Goal: Task Accomplishment & Management: Manage account settings

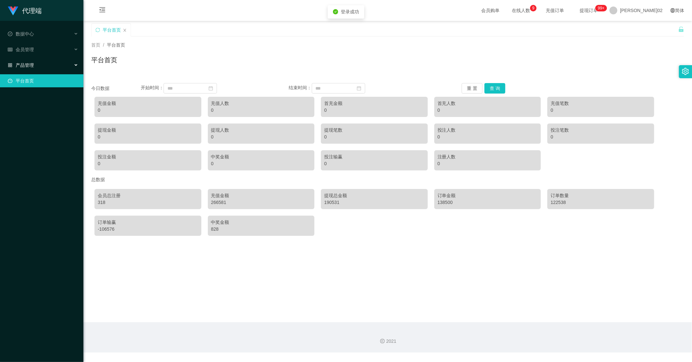
click at [40, 67] on div "产品管理" at bounding box center [41, 65] width 83 height 13
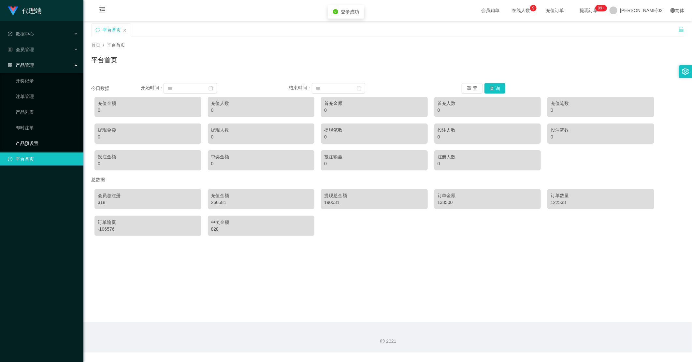
drag, startPoint x: 47, startPoint y: 141, endPoint x: 41, endPoint y: 126, distance: 16.7
click at [47, 141] on link "产品预设置" at bounding box center [47, 143] width 63 height 13
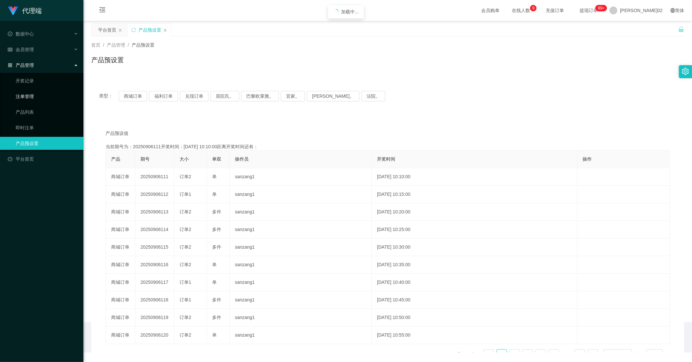
click at [37, 95] on link "注单管理" at bounding box center [47, 96] width 63 height 13
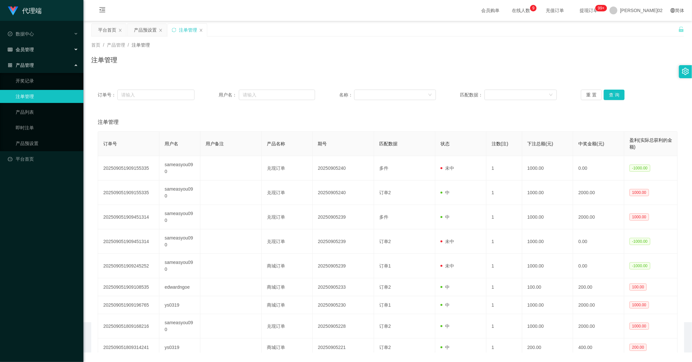
click at [45, 51] on div "会员管理" at bounding box center [41, 49] width 83 height 13
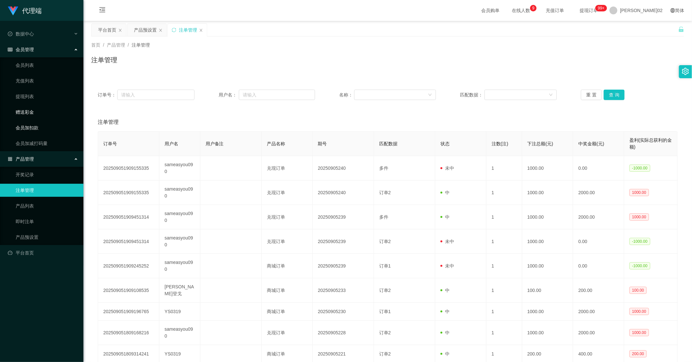
drag, startPoint x: 35, startPoint y: 126, endPoint x: 34, endPoint y: 115, distance: 11.4
click at [34, 126] on link "会员加扣款" at bounding box center [47, 127] width 63 height 13
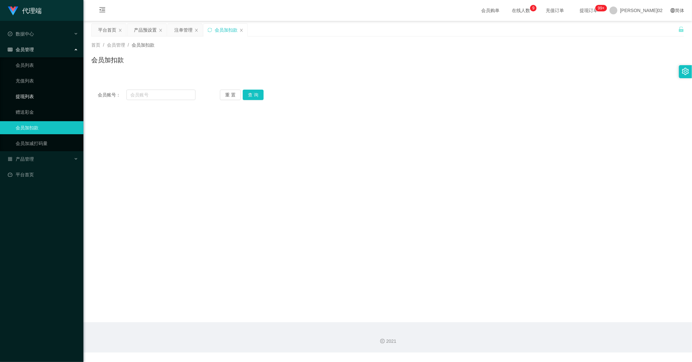
drag, startPoint x: 30, startPoint y: 94, endPoint x: 87, endPoint y: 69, distance: 62.5
click at [30, 94] on link "提现列表" at bounding box center [47, 96] width 63 height 13
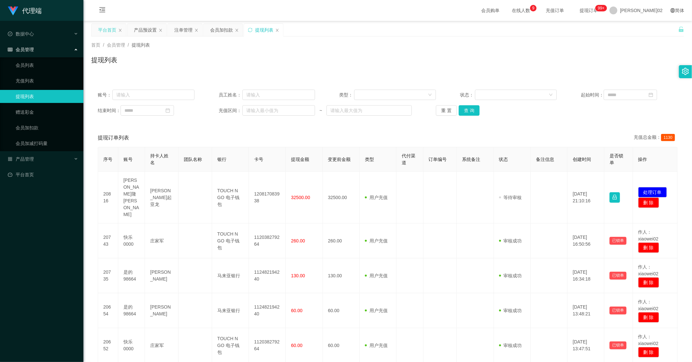
click at [118, 31] on div "平台首页" at bounding box center [109, 30] width 35 height 12
click at [119, 31] on icon "图标： 关闭" at bounding box center [120, 30] width 4 height 4
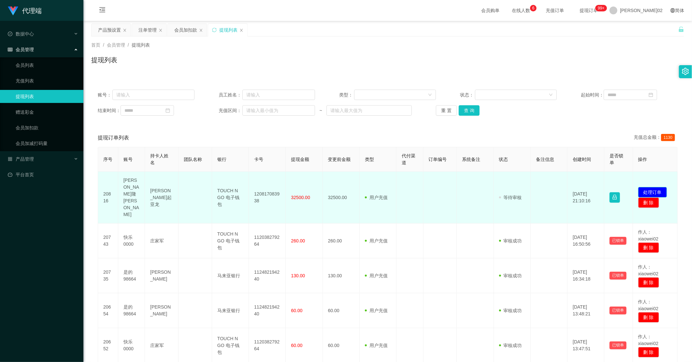
click at [656, 187] on button "处理订单" at bounding box center [652, 192] width 29 height 10
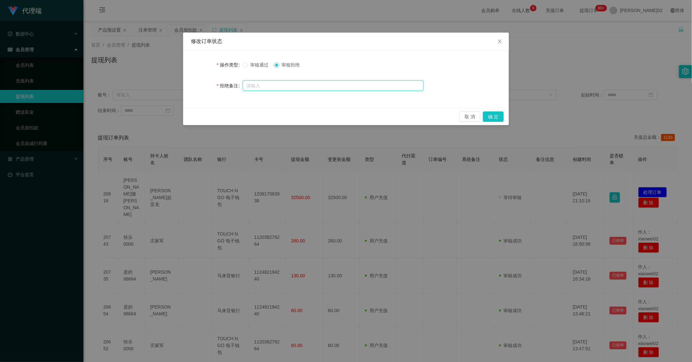
click at [288, 87] on input "text" at bounding box center [333, 85] width 181 height 10
click at [243, 87] on input "由于你未按照商家要求完成订单任务，提现通道暂时关闭" at bounding box center [333, 86] width 181 height 10
click at [405, 84] on input "尊敬的用户，由于你未按照商家要求完成订单任务，提现通道暂时关闭" at bounding box center [333, 86] width 181 height 10
type input "尊敬的用户，由于你未按照商家要求完成订单任务，提现通道暂时关闭，请联系相关人员进行处理，谢谢配合！！！"
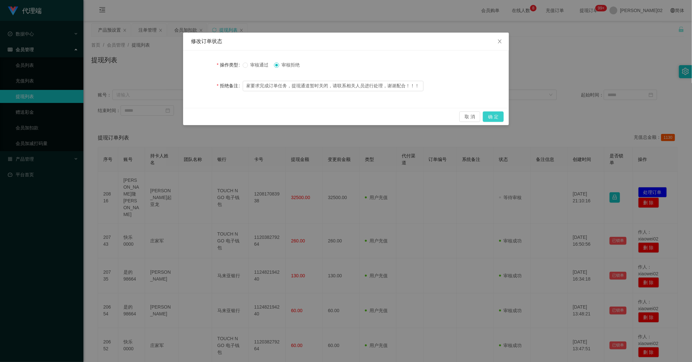
click at [497, 116] on button "确 定" at bounding box center [493, 116] width 21 height 10
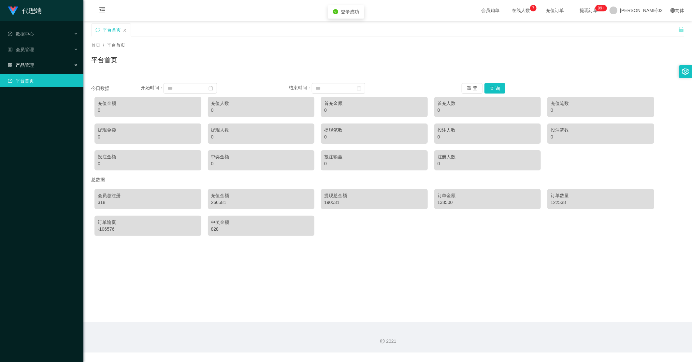
click at [43, 67] on div "产品管理" at bounding box center [41, 65] width 83 height 13
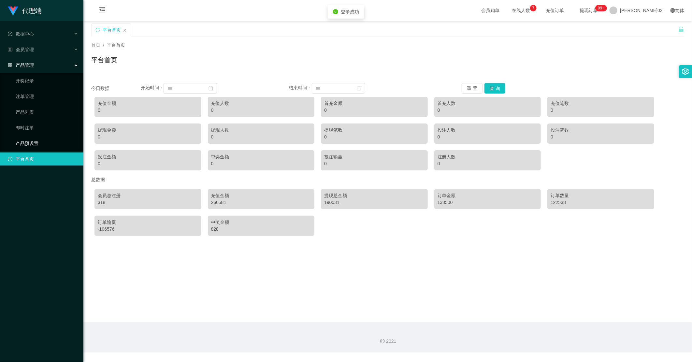
click at [32, 140] on link "产品预设置" at bounding box center [47, 143] width 63 height 13
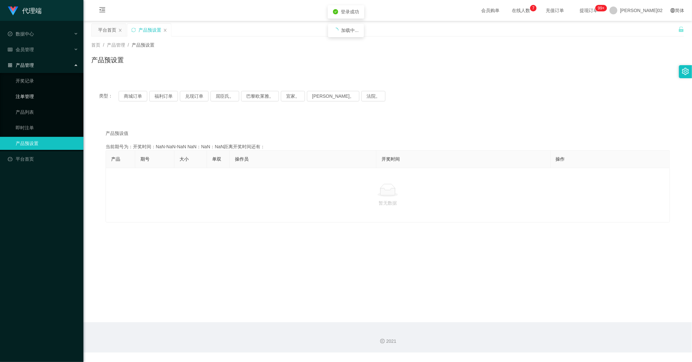
click at [41, 100] on link "注单管理" at bounding box center [47, 96] width 63 height 13
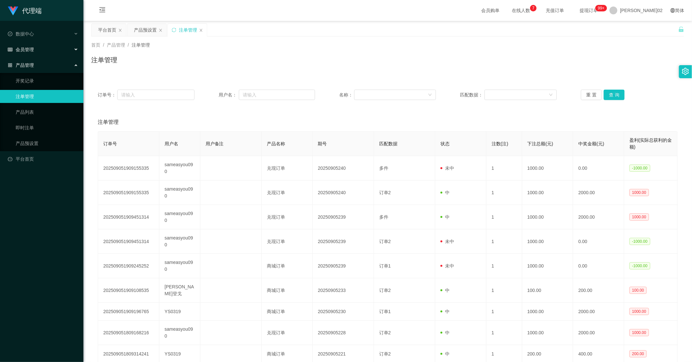
click at [11, 51] on icon "图标： table" at bounding box center [10, 49] width 5 height 5
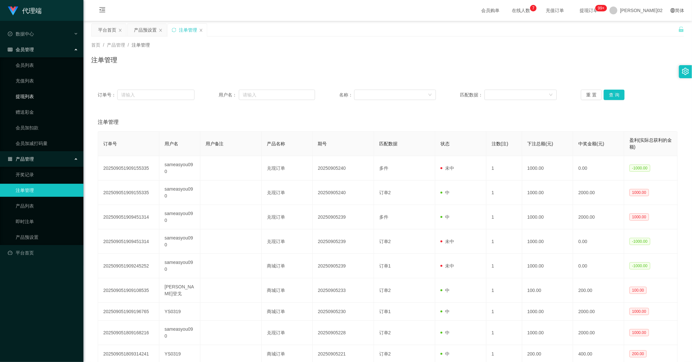
click at [30, 100] on link "提现列表" at bounding box center [47, 96] width 63 height 13
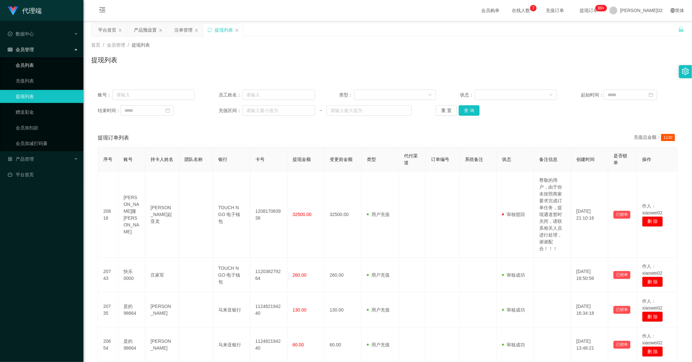
click at [39, 67] on link "会员列表" at bounding box center [47, 65] width 63 height 13
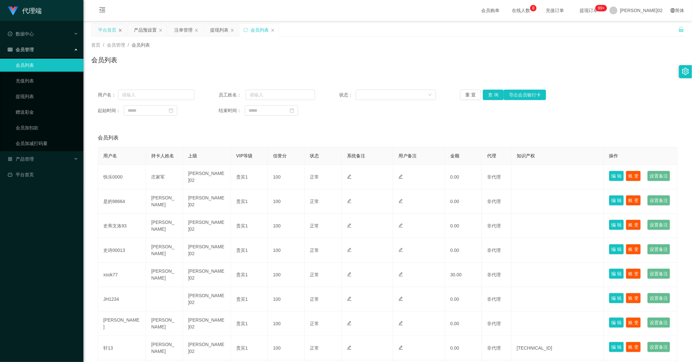
click at [121, 30] on icon "图标： 关闭" at bounding box center [120, 30] width 4 height 4
click at [217, 28] on div "会员列表" at bounding box center [224, 30] width 18 height 12
click at [39, 125] on link "会员加扣款" at bounding box center [47, 127] width 63 height 13
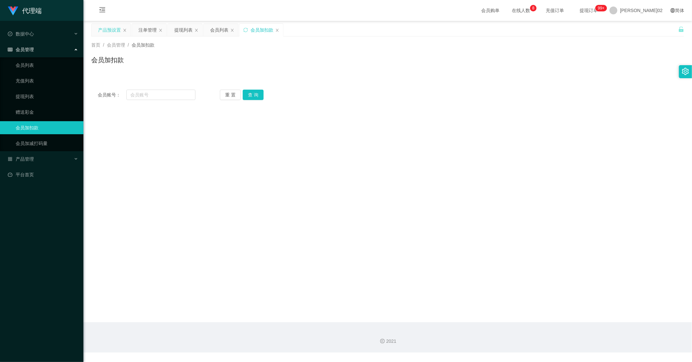
drag, startPoint x: 258, startPoint y: 29, endPoint x: 121, endPoint y: 31, distance: 137.8
click at [121, 31] on div "产品预设置 注单管理 提现列表 会员列表 会员加扣款" at bounding box center [187, 34] width 193 height 22
click at [173, 98] on input "text" at bounding box center [160, 95] width 69 height 10
paste input "maxloonkhor"
type input "maxloonkhor"
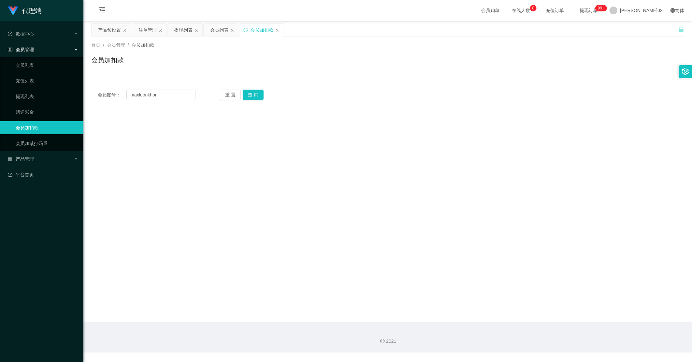
click at [253, 100] on div "会员账号： maxloonkhor 重 置 查 询 会员账号 会员姓名 账号余额 操作类型 人工加款 人工扣款 金额 确 定" at bounding box center [387, 94] width 593 height 23
click at [253, 98] on button "查 询" at bounding box center [253, 95] width 21 height 10
click at [211, 30] on div "会员列表" at bounding box center [219, 30] width 18 height 12
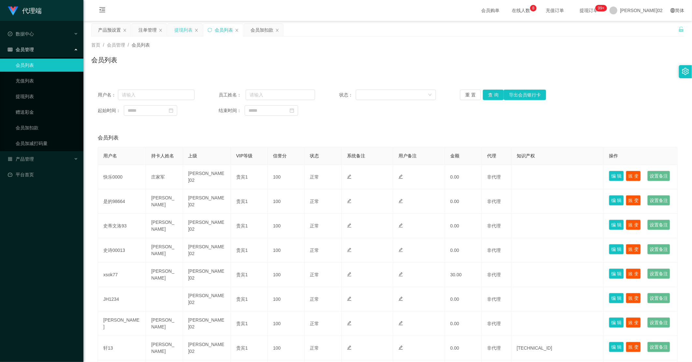
click at [181, 28] on div "提现列表" at bounding box center [183, 30] width 18 height 12
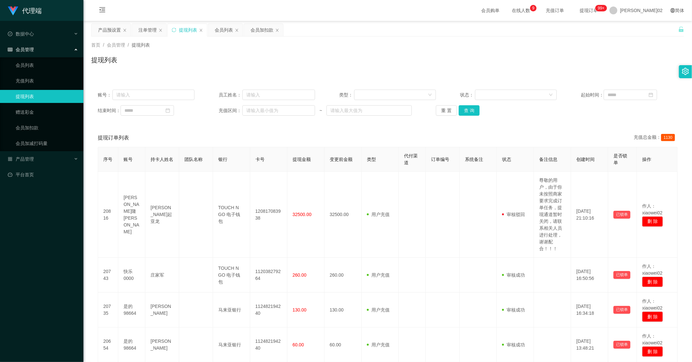
click at [251, 126] on div "账号： 员工姓名： 类型： 状态： 起始时间： 结束时间： 充值区间： ~ 重 置 查 询 提现订单列表 充值总金额： 1130 序号 账号 持卡人姓名 团队…" at bounding box center [387, 337] width 593 height 509
click at [465, 131] on div "提现订单列表 充值总金额： 1130" at bounding box center [388, 138] width 580 height 18
click at [264, 30] on div "会员加扣款" at bounding box center [262, 30] width 23 height 12
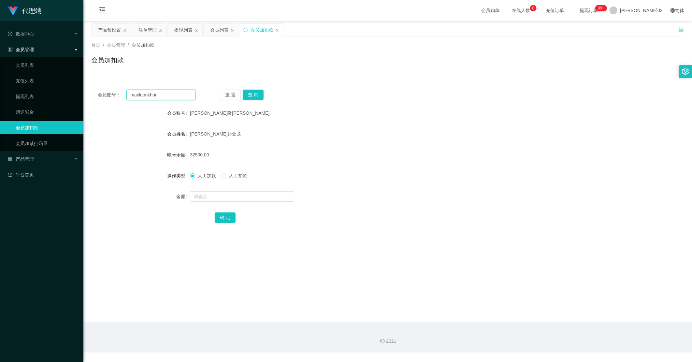
drag, startPoint x: 162, startPoint y: 96, endPoint x: 107, endPoint y: 96, distance: 54.7
click at [107, 96] on div "会员账号： maxloonkhor" at bounding box center [147, 95] width 98 height 10
paste input "Yeap98664"
type input "Yeap98664"
click at [253, 96] on button "查 询" at bounding box center [253, 95] width 21 height 10
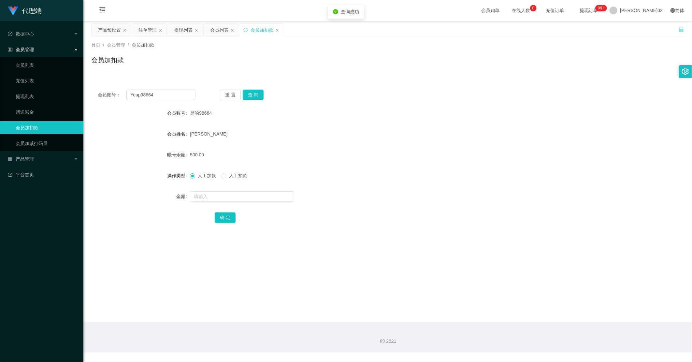
click at [345, 118] on div "是的98664" at bounding box center [363, 113] width 346 height 13
click at [253, 100] on div "会员账号： Yeap98664 重 置 查 询 会员账号 是的98664 会员姓名 叶天生 账号余额 500.00 操作类型 人工加款 人工扣款 金额 确 定" at bounding box center [387, 160] width 593 height 155
click at [253, 98] on button "查 询" at bounding box center [253, 95] width 21 height 10
click at [253, 97] on button "查 询" at bounding box center [253, 95] width 21 height 10
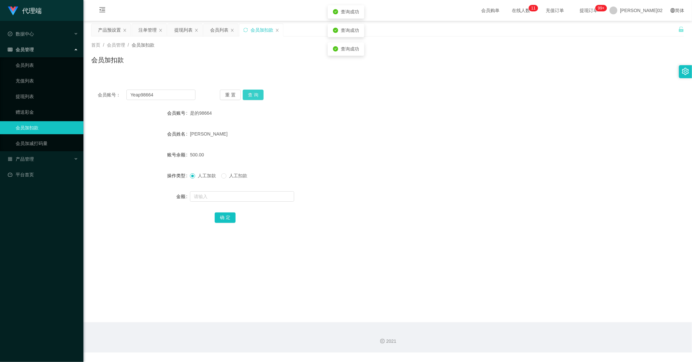
click at [253, 97] on button "查 询" at bounding box center [253, 95] width 21 height 10
click at [381, 137] on div "叶天生" at bounding box center [363, 133] width 346 height 13
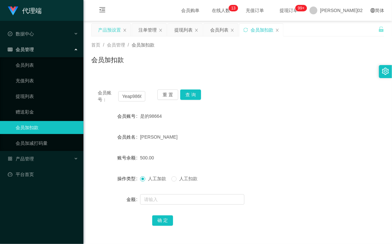
click at [109, 32] on div "产品预设置" at bounding box center [109, 30] width 23 height 12
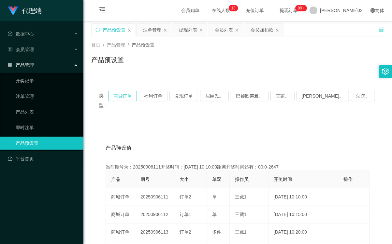
click at [137, 100] on button "商城订单" at bounding box center [122, 96] width 29 height 10
click at [216, 112] on div "类型： 商城订单 福利订单 兑现订单 屈臣氏。 巴黎欧莱雅。 宜家。 森亨。 法院。 产品预设值 添加期号 当前期号为：20250906120开奖时间：202…" at bounding box center [237, 238] width 293 height 310
click at [131, 96] on button "商城订单" at bounding box center [122, 96] width 29 height 10
click at [139, 103] on div "类型： 商城订单 福利订单 兑现订单 屈臣氏。 巴黎欧莱雅。 宜家。 森亨。 法院。" at bounding box center [237, 100] width 293 height 35
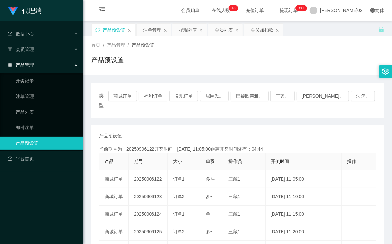
click at [324, 76] on div "类型： 商城订单 福利订单 兑现订单 屈臣氏。 巴黎欧莱雅。 宜家。 [PERSON_NAME]。 法院。 产品预设值 添加期号 当前期号为：20250906…" at bounding box center [237, 225] width 293 height 300
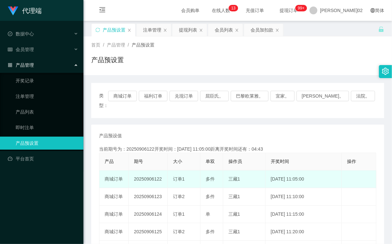
click at [152, 171] on td "20250906122" at bounding box center [148, 180] width 39 height 18
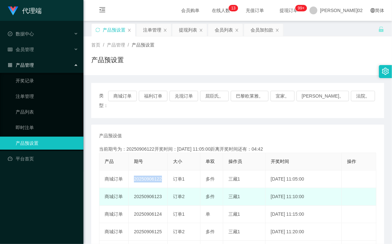
copy td "20250906122"
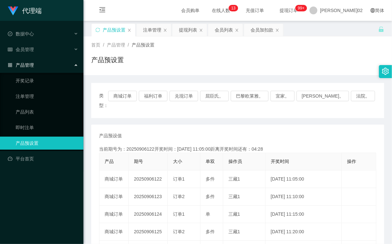
click at [337, 133] on div "产品预设值 添加期号" at bounding box center [237, 136] width 277 height 7
click at [130, 96] on button "商城订单" at bounding box center [122, 96] width 29 height 10
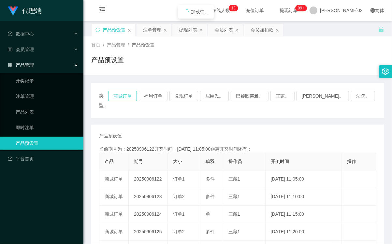
click at [130, 96] on button "商城订单" at bounding box center [122, 96] width 29 height 10
click at [137, 99] on button "商城订单" at bounding box center [122, 96] width 29 height 10
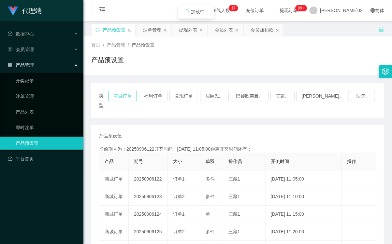
click at [137, 99] on button "商城订单" at bounding box center [122, 96] width 29 height 10
click at [137, 94] on button "商城订单" at bounding box center [122, 96] width 29 height 10
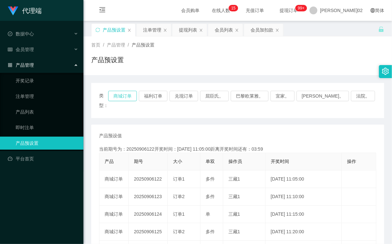
click at [137, 94] on button "商城订单" at bounding box center [122, 96] width 29 height 10
click at [136, 98] on button "商城订单" at bounding box center [122, 96] width 29 height 10
